Goal: Find specific fact: Find specific fact

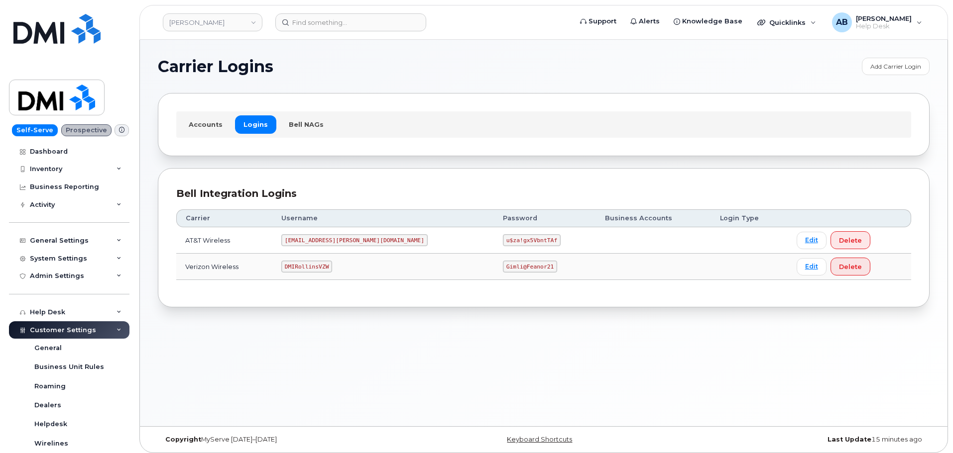
click at [345, 239] on code "[EMAIL_ADDRESS][PERSON_NAME][DOMAIN_NAME]" at bounding box center [354, 240] width 146 height 12
copy code "[EMAIL_ADDRESS][PERSON_NAME][DOMAIN_NAME]"
click at [503, 239] on code "u$za!gx5VbntTAf" at bounding box center [532, 240] width 58 height 12
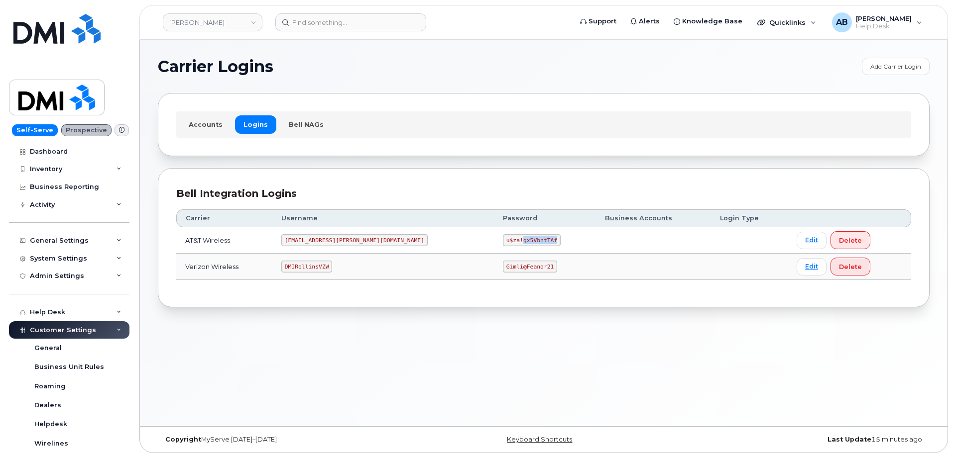
click at [503, 239] on code "u$za!gx5VbntTAf" at bounding box center [532, 240] width 58 height 12
copy code "u$za!gx5VbntTAf"
